Goal: Navigation & Orientation: Find specific page/section

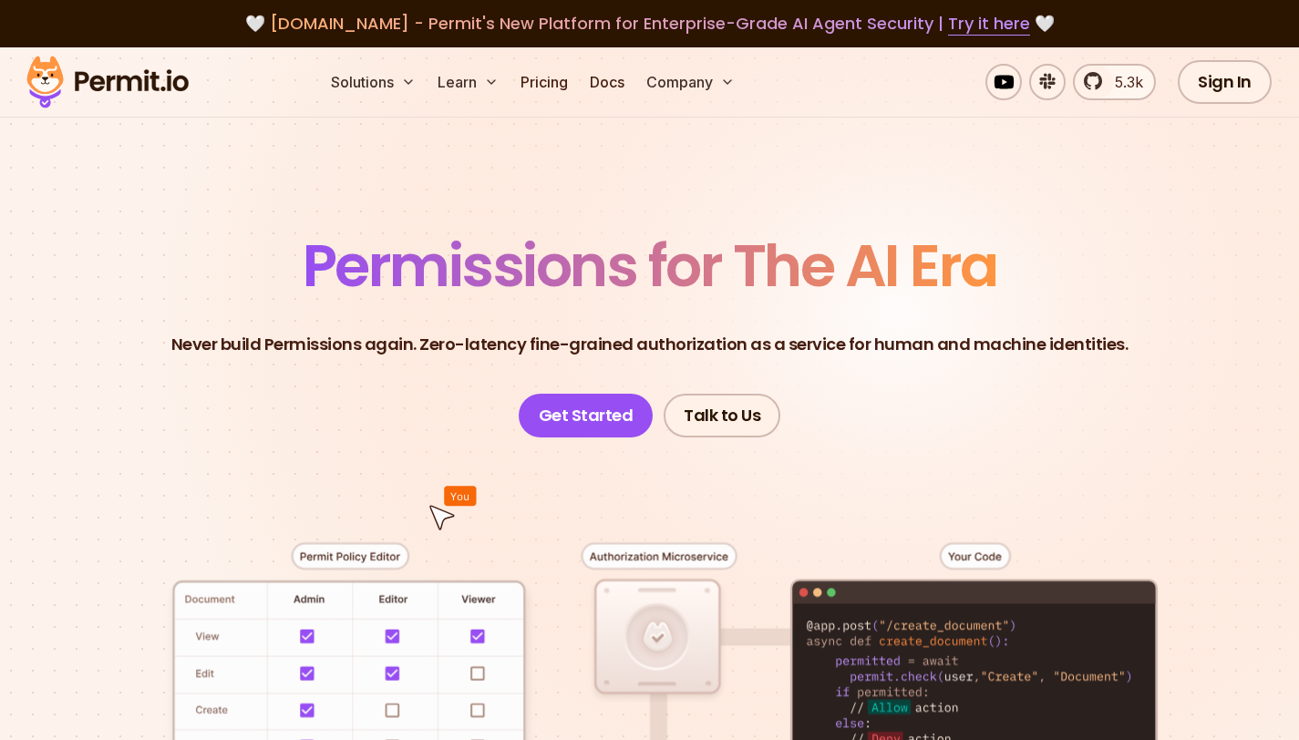
click at [997, 306] on span "Permissions for The AI Era" at bounding box center [650, 265] width 695 height 81
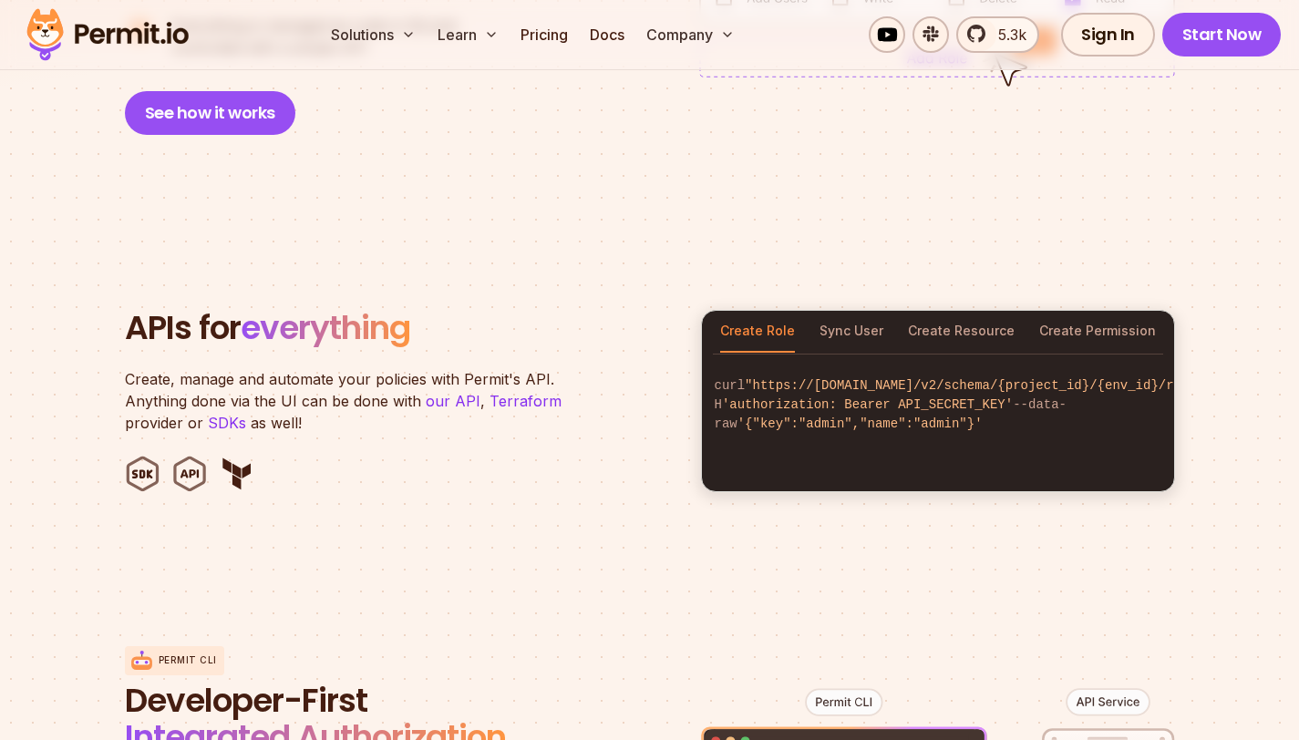
scroll to position [1663, 0]
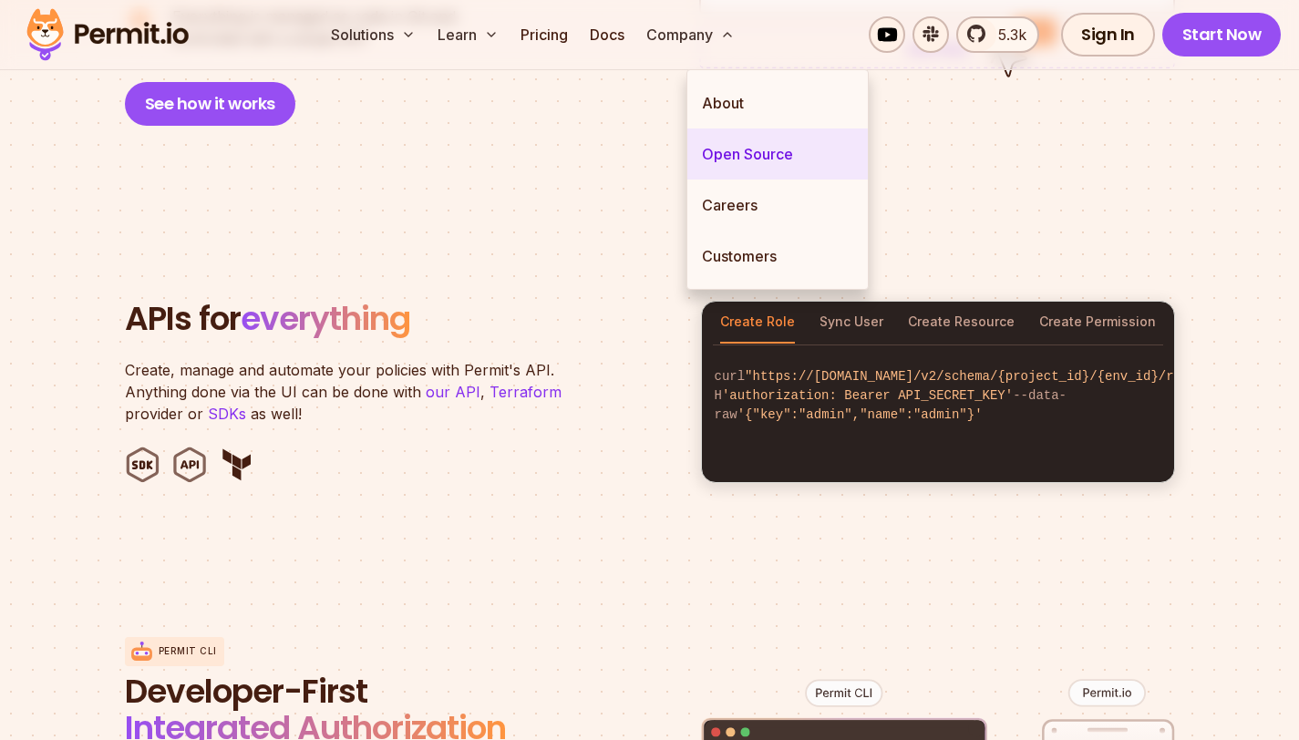
click at [729, 176] on link "Open Source" at bounding box center [777, 154] width 180 height 51
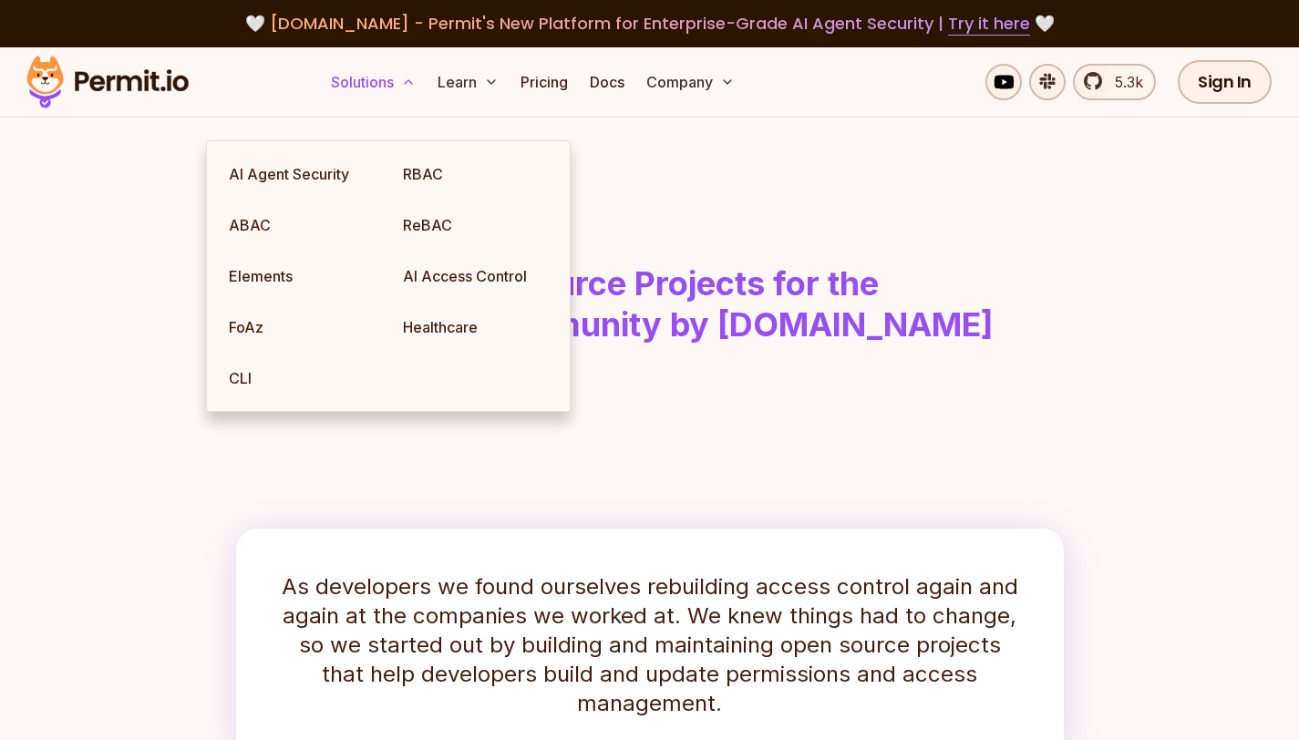
click at [324, 100] on button "Solutions" at bounding box center [373, 82] width 99 height 36
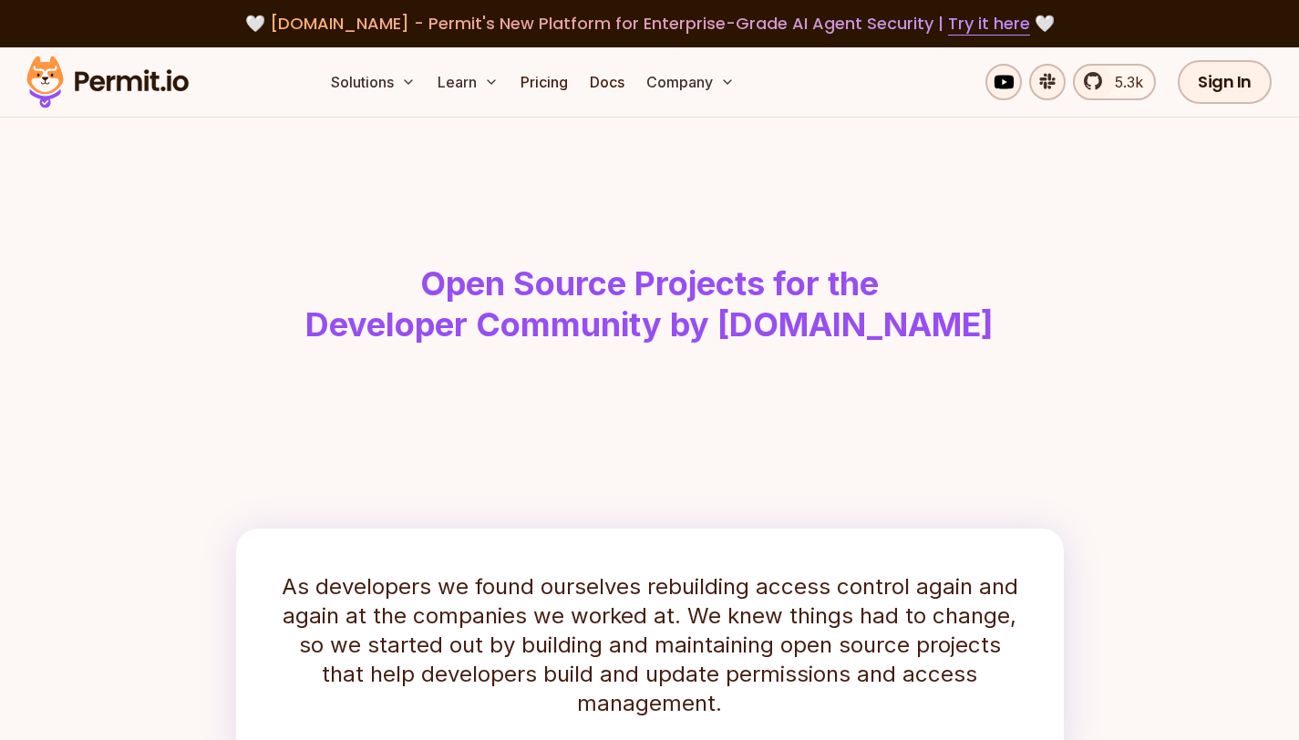
click at [137, 113] on img at bounding box center [107, 82] width 179 height 62
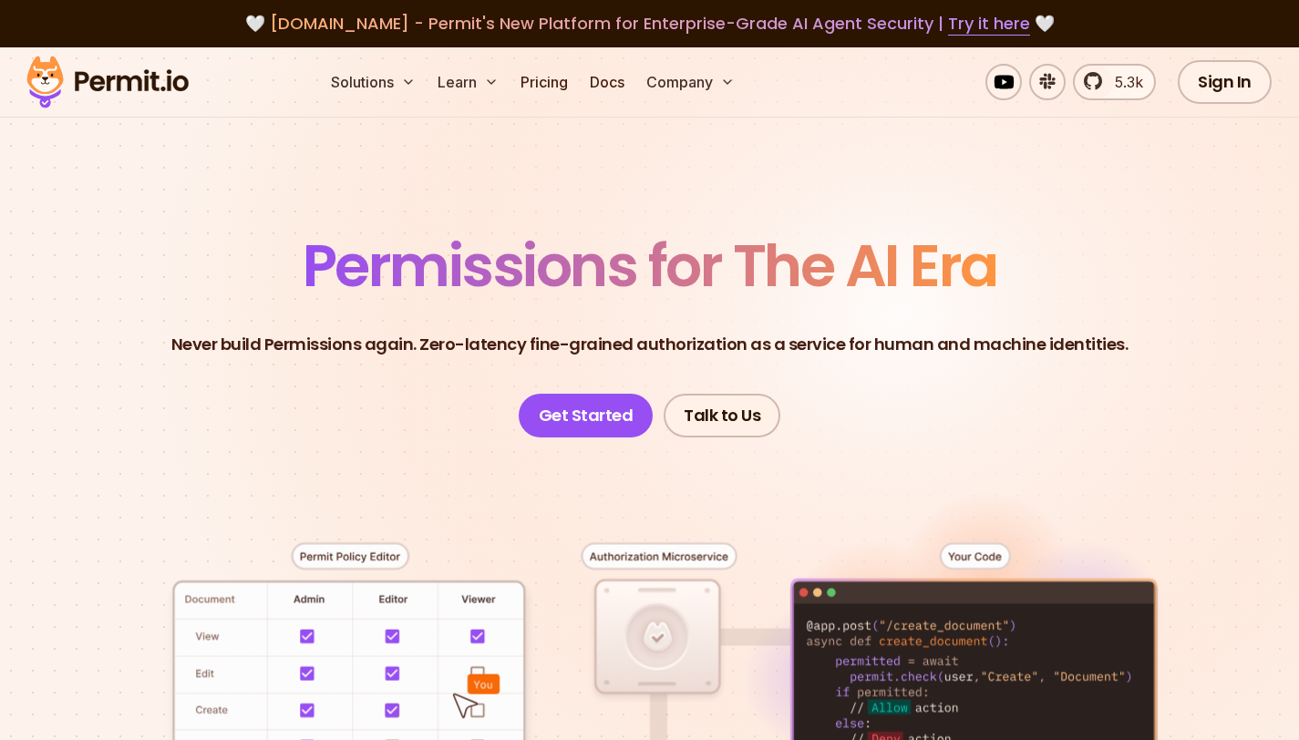
scroll to position [12, 0]
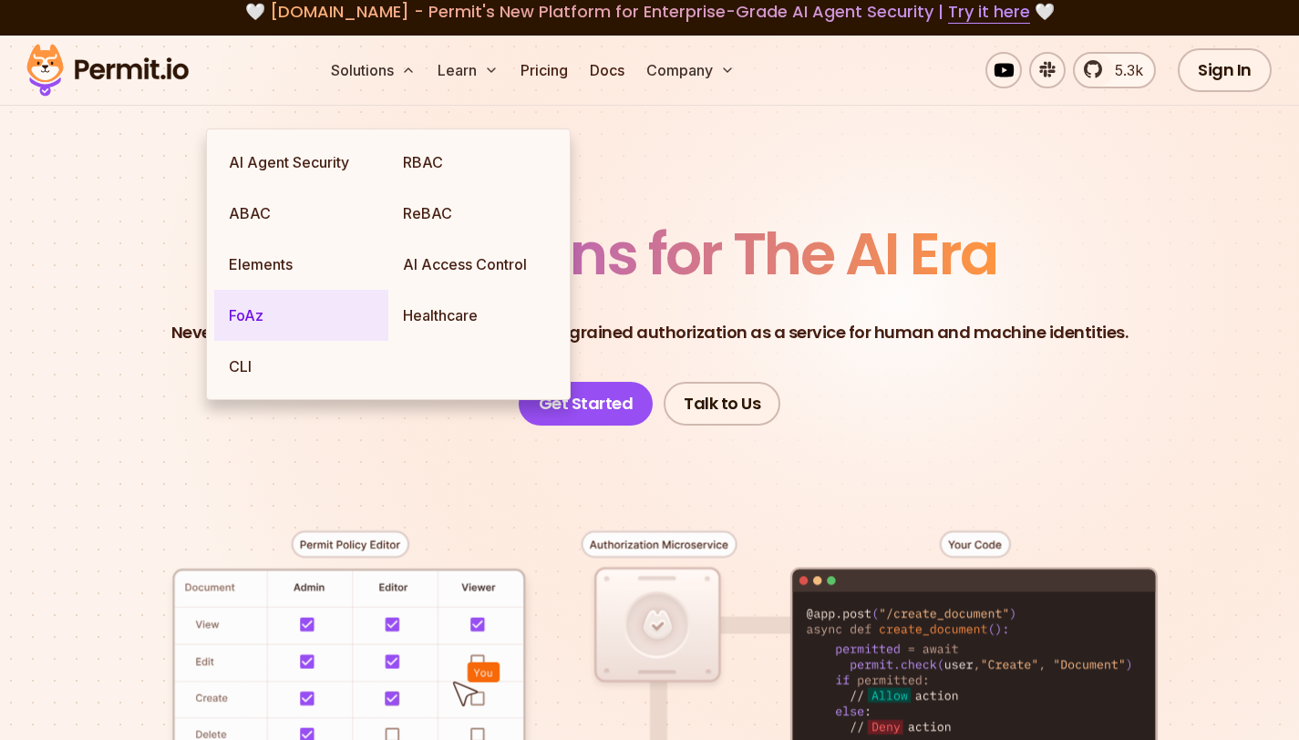
click at [300, 341] on link "FoAz" at bounding box center [301, 315] width 174 height 51
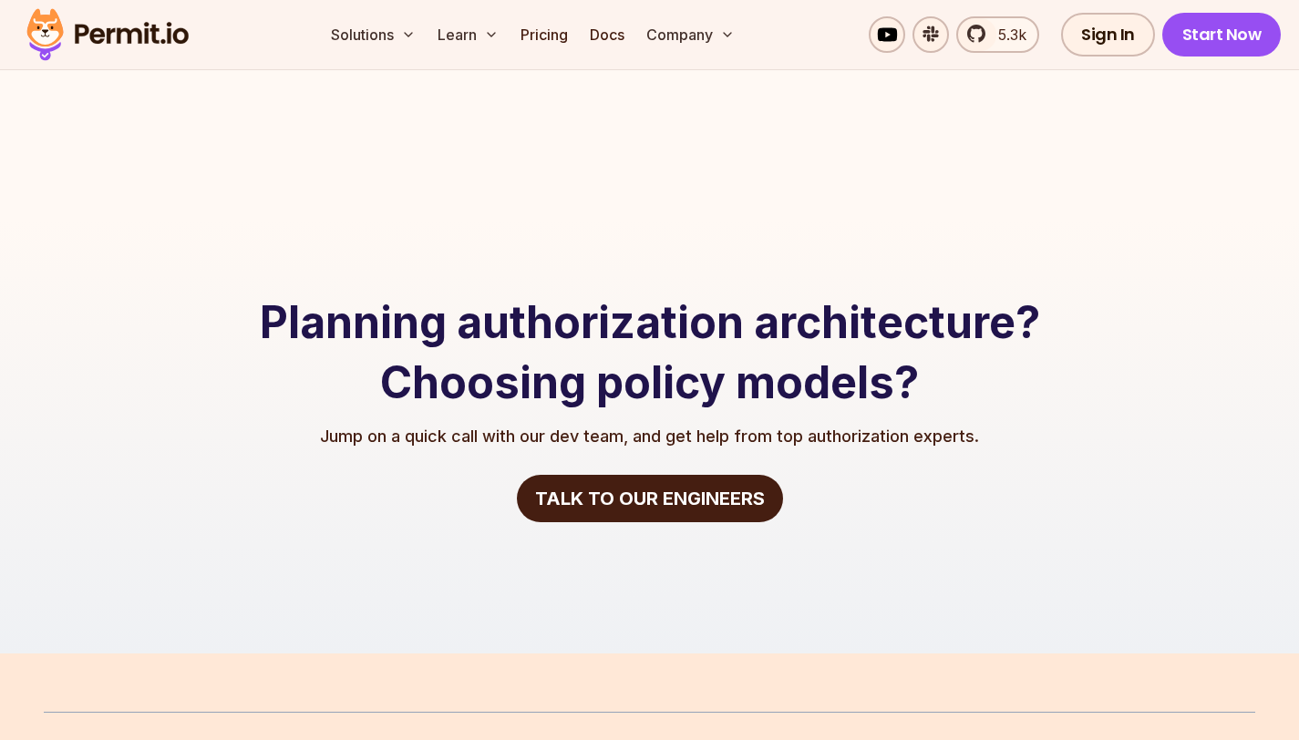
scroll to position [4138, 0]
